Goal: Information Seeking & Learning: Learn about a topic

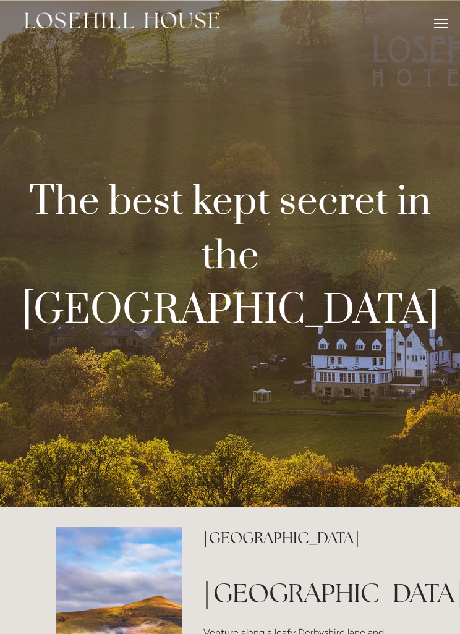
click at [430, 28] on div "Rooms Rooms Your Stay Book a stay Offers Spa About" at bounding box center [229, 23] width 435 height 47
click at [434, 31] on div at bounding box center [441, 26] width 14 height 14
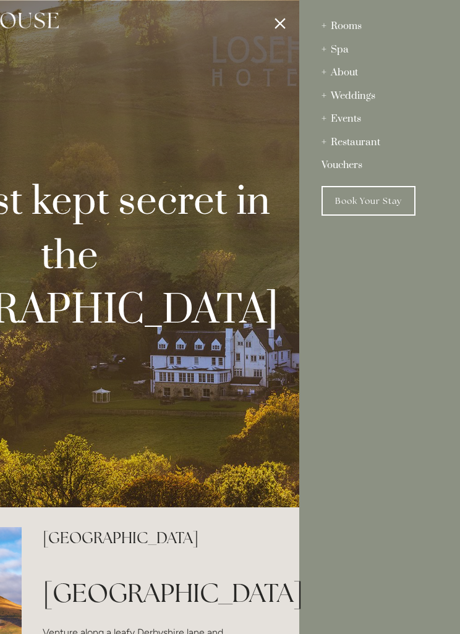
click at [352, 35] on div "Rooms" at bounding box center [379, 26] width 116 height 23
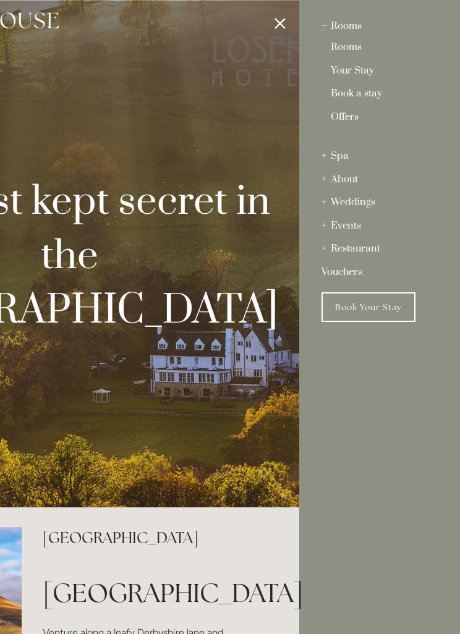
click at [353, 54] on link "Rooms" at bounding box center [379, 50] width 98 height 14
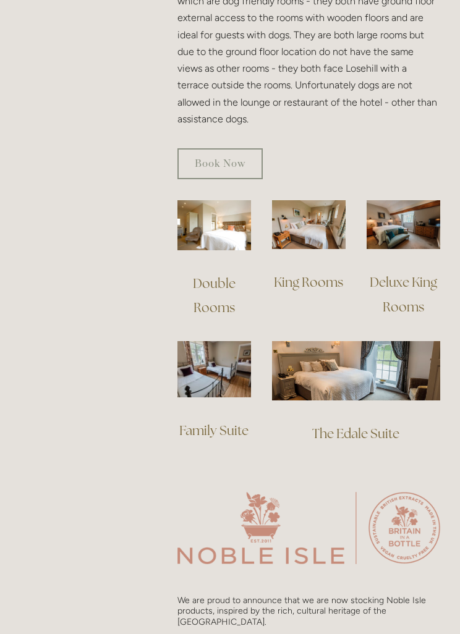
scroll to position [871, 0]
click at [368, 426] on link "The Edale Suite" at bounding box center [355, 433] width 87 height 17
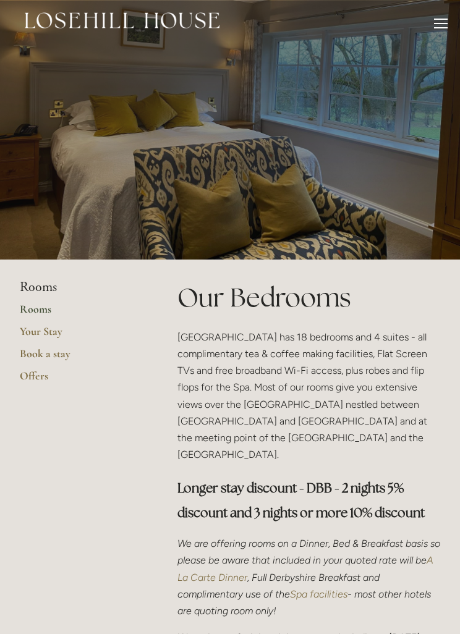
scroll to position [910, 0]
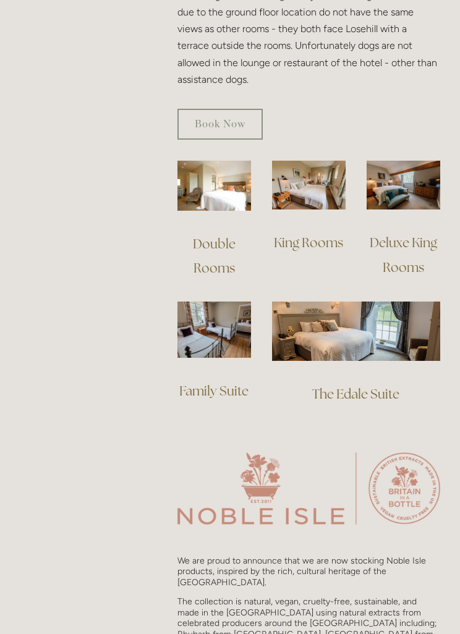
click at [417, 237] on link "Deluxe King Rooms" at bounding box center [404, 254] width 70 height 41
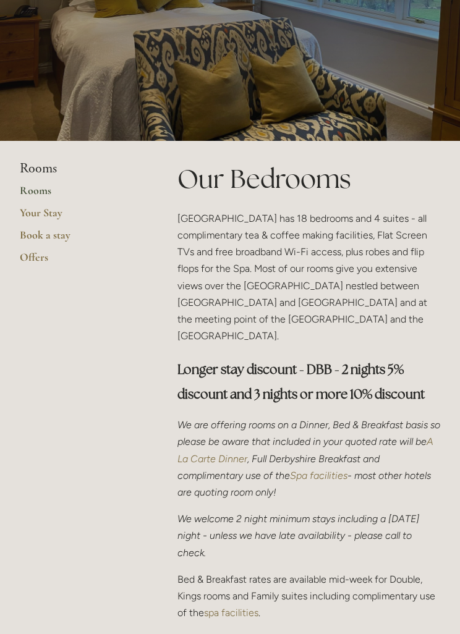
scroll to position [0, 0]
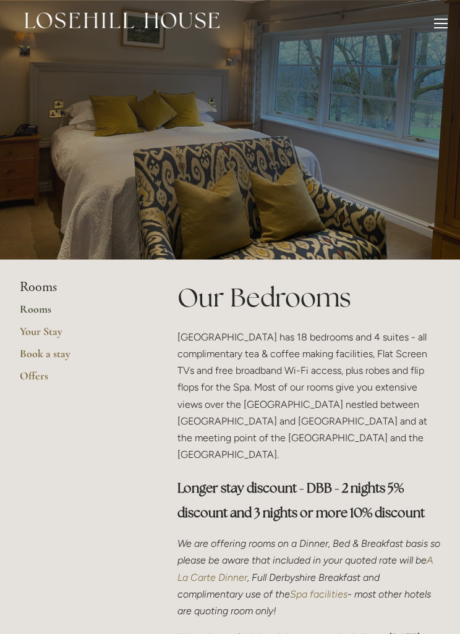
click at [174, 17] on img at bounding box center [122, 20] width 195 height 16
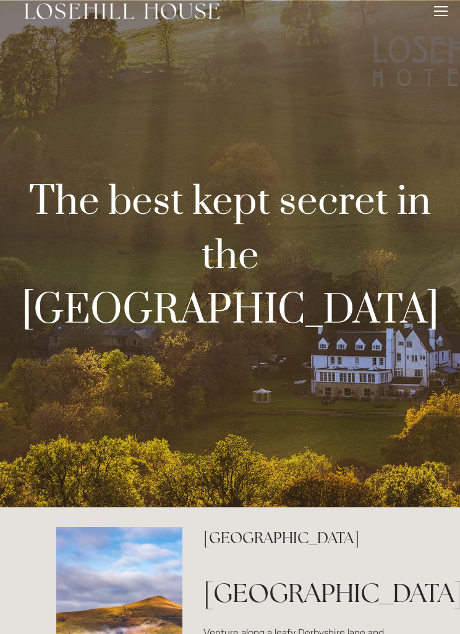
click at [429, 17] on div "Rooms Rooms Your Stay Book a stay Offers Spa About" at bounding box center [229, 11] width 435 height 22
click at [440, 16] on div at bounding box center [441, 13] width 14 height 14
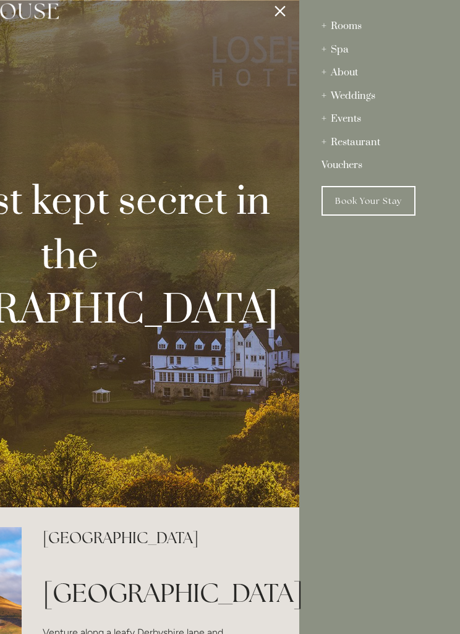
click at [341, 51] on div "Spa" at bounding box center [379, 49] width 116 height 23
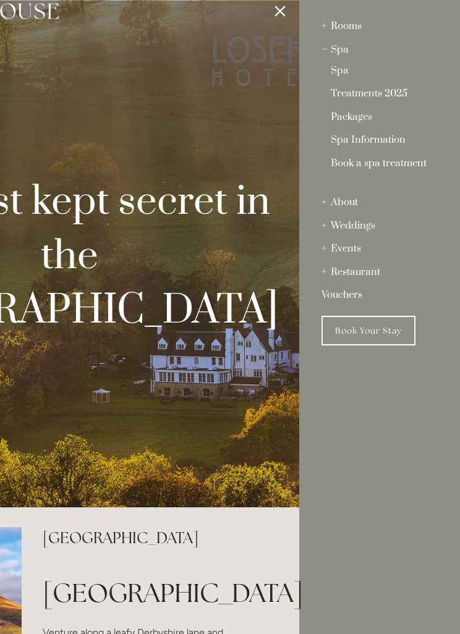
click at [340, 71] on link "Spa" at bounding box center [379, 73] width 98 height 14
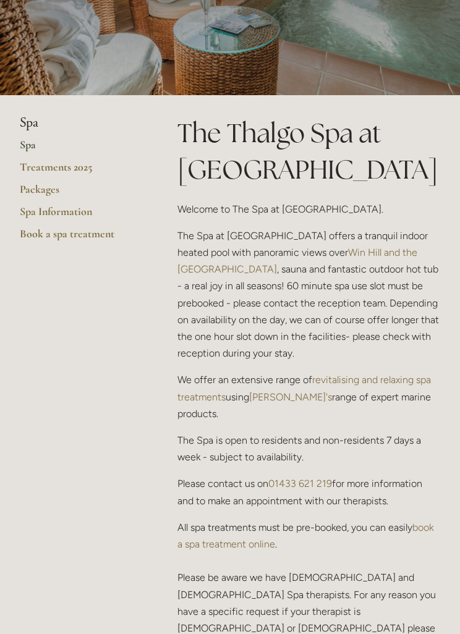
scroll to position [161, 0]
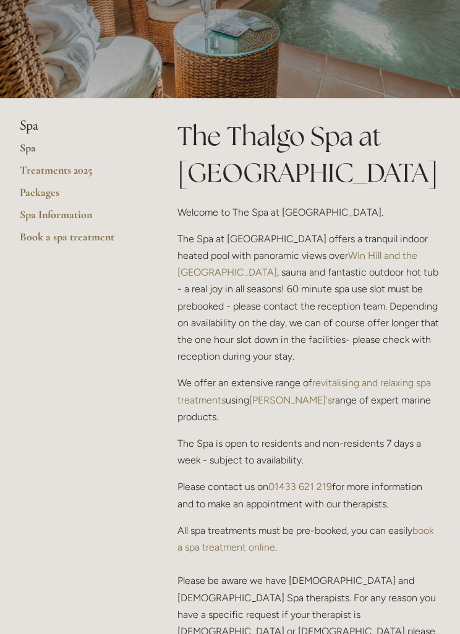
click at [49, 191] on link "Packages" at bounding box center [79, 196] width 118 height 22
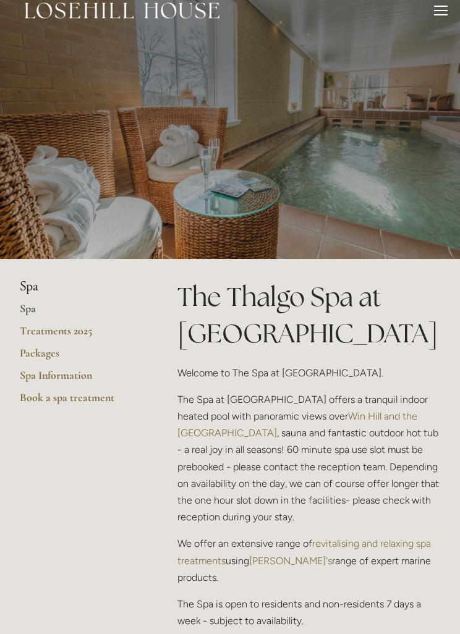
scroll to position [0, 0]
click at [432, 18] on div "Rooms Rooms Your Stay Book a stay Offers Spa About" at bounding box center [229, 11] width 435 height 22
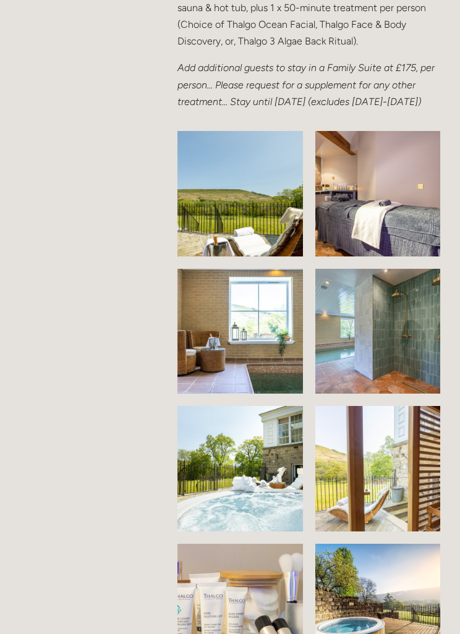
scroll to position [2210, 0]
